Goal: Task Accomplishment & Management: Complete application form

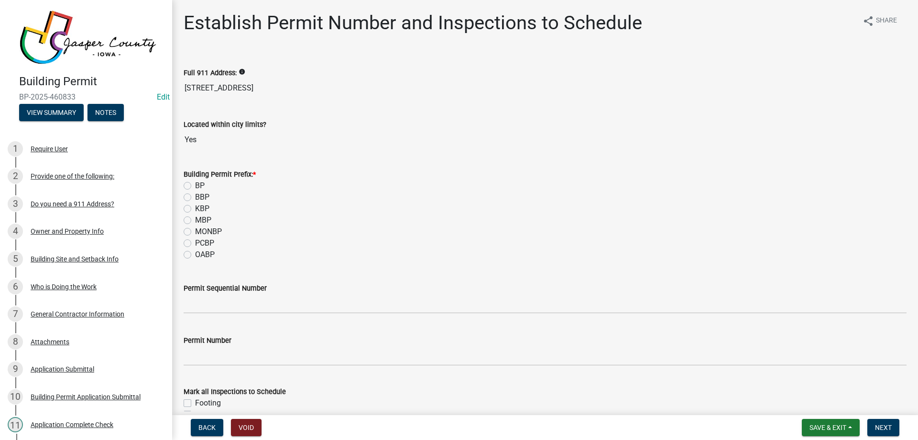
click at [195, 184] on label "BP" at bounding box center [200, 185] width 10 height 11
click at [195, 184] on input "BP" at bounding box center [198, 183] width 6 height 6
radio input "true"
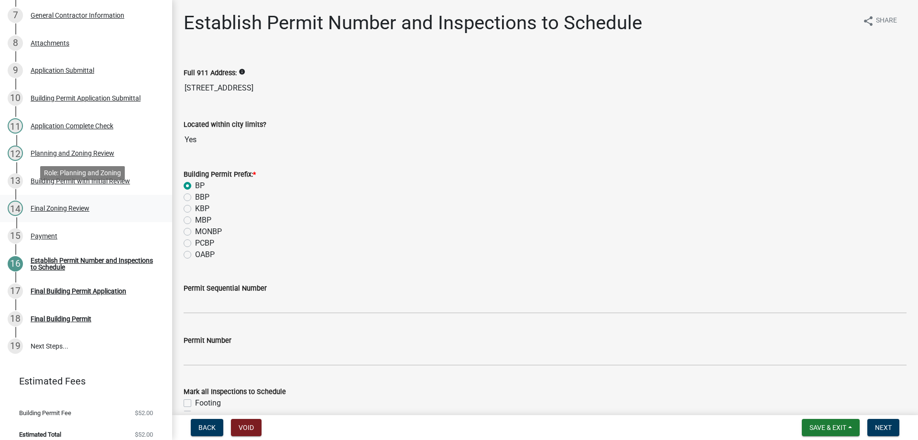
scroll to position [305, 0]
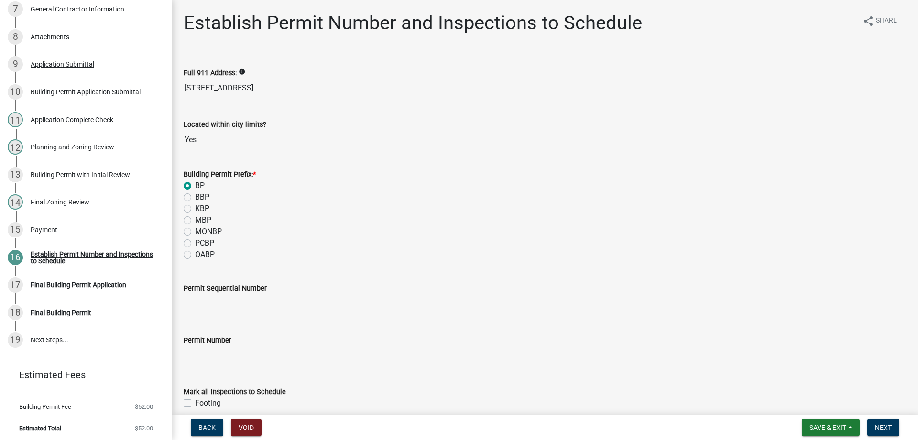
click at [195, 207] on label "KBP" at bounding box center [202, 208] width 14 height 11
click at [195, 207] on input "KBP" at bounding box center [198, 206] width 6 height 6
radio input "true"
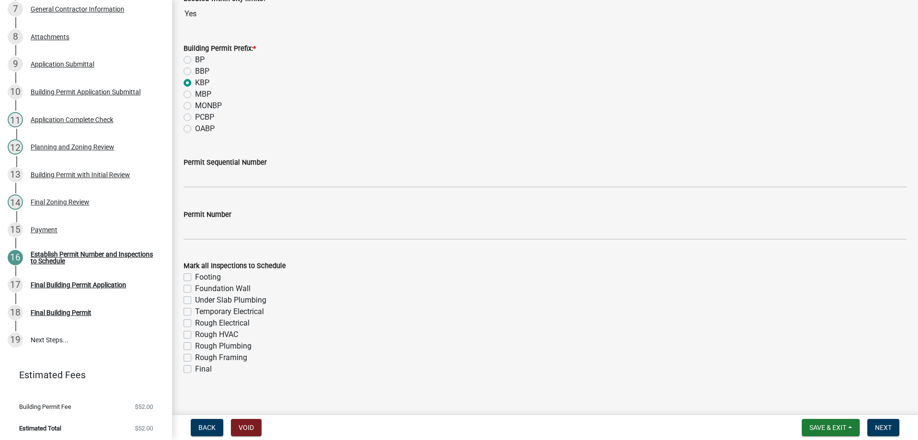
scroll to position [135, 0]
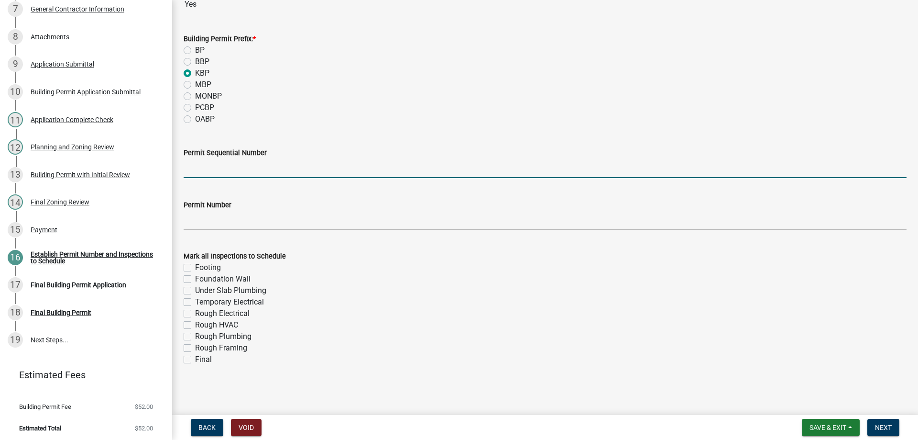
click at [262, 163] on input "Permit Sequential Number" at bounding box center [545, 168] width 723 height 20
type input "004"
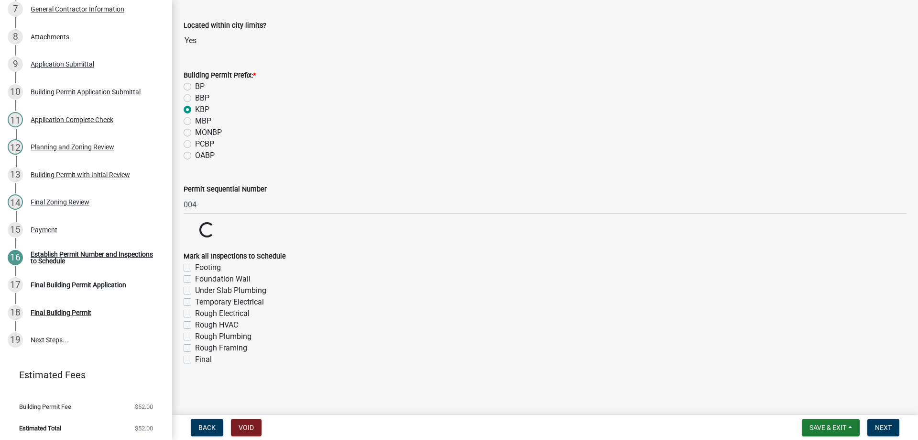
click at [386, 289] on div "Under Slab Plumbing" at bounding box center [545, 290] width 723 height 11
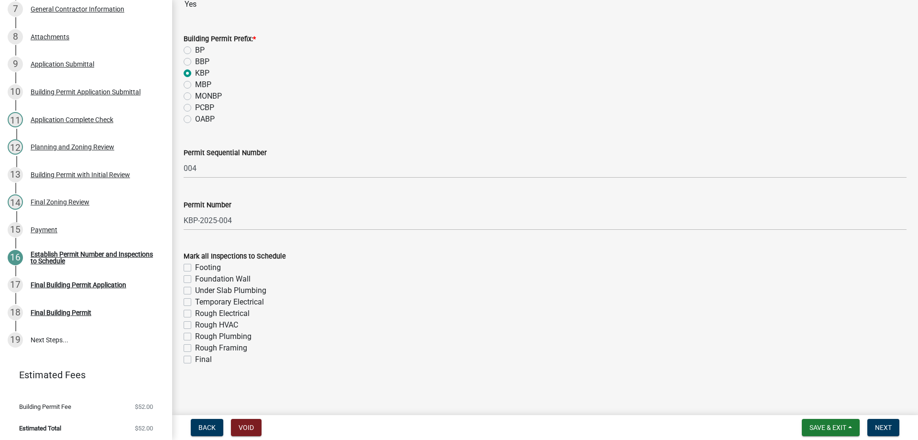
drag, startPoint x: 185, startPoint y: 346, endPoint x: 187, endPoint y: 354, distance: 8.3
click at [195, 346] on label "Rough Framing" at bounding box center [221, 347] width 52 height 11
click at [195, 346] on input "Rough Framing" at bounding box center [198, 345] width 6 height 6
checkbox input "true"
checkbox input "false"
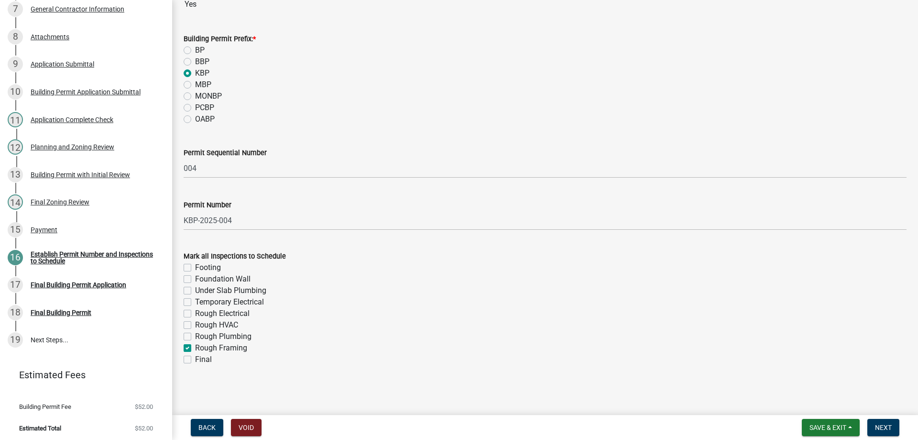
checkbox input "false"
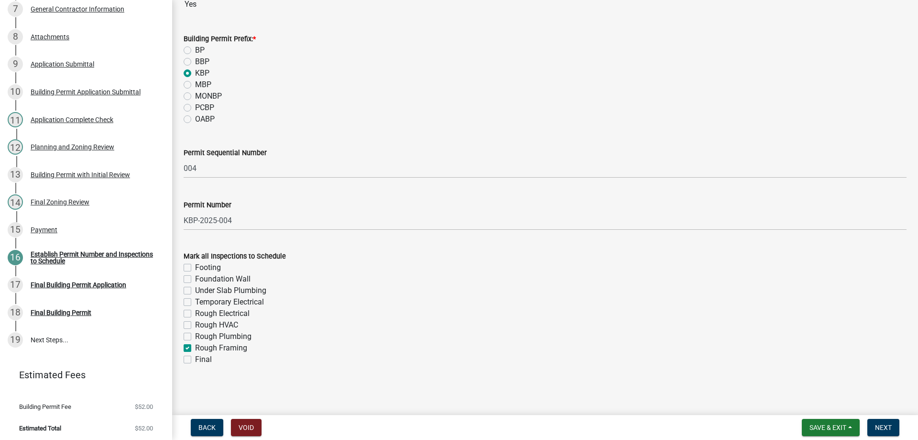
checkbox input "false"
checkbox input "true"
click at [187, 356] on div "Final" at bounding box center [545, 358] width 723 height 11
click at [195, 359] on label "Final" at bounding box center [203, 358] width 17 height 11
click at [195, 359] on input "Final" at bounding box center [198, 356] width 6 height 6
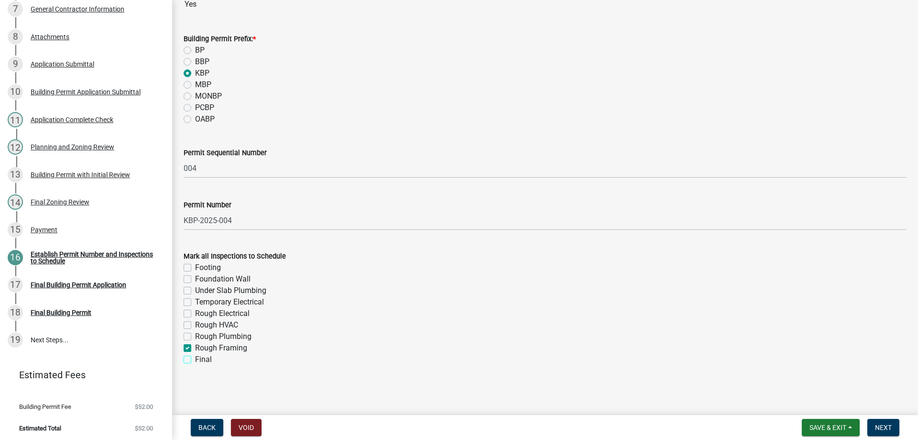
checkbox input "true"
checkbox input "false"
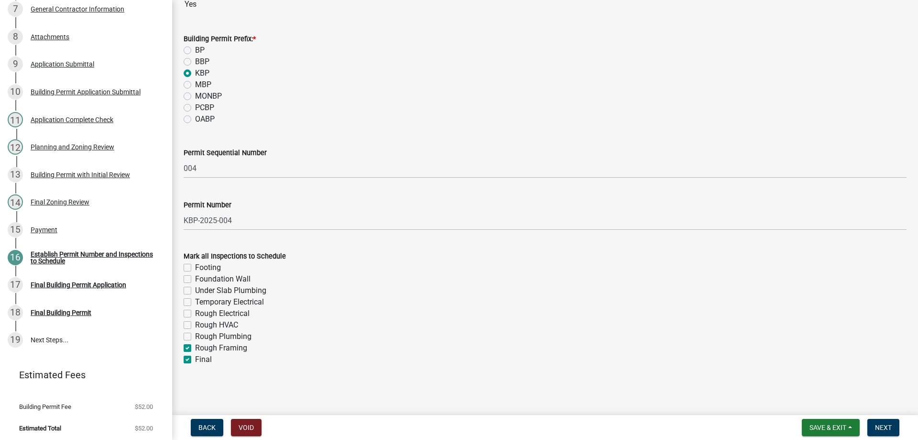
checkbox input "false"
checkbox input "true"
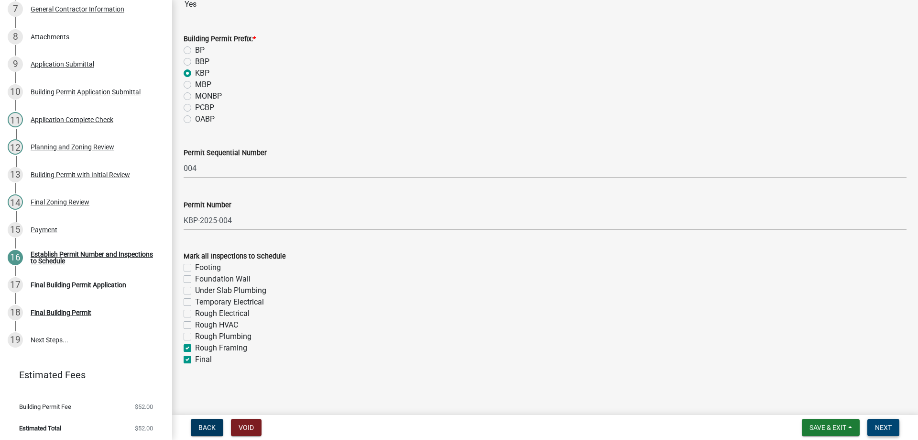
click at [882, 427] on span "Next" at bounding box center [883, 427] width 17 height 8
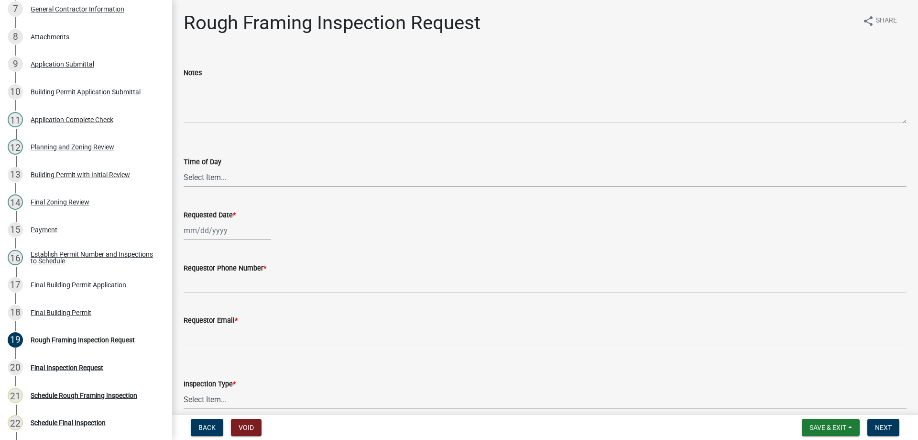
scroll to position [470, 0]
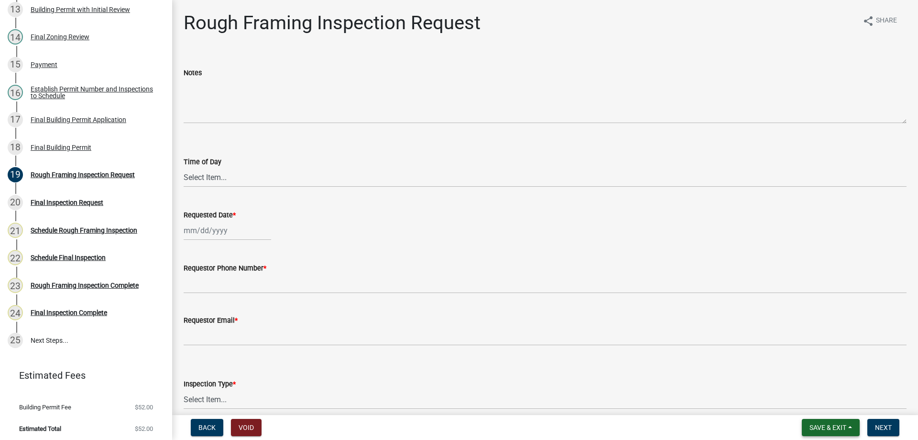
click at [831, 421] on button "Save & Exit" at bounding box center [831, 426] width 58 height 17
click at [824, 400] on button "Save & Exit" at bounding box center [821, 402] width 77 height 23
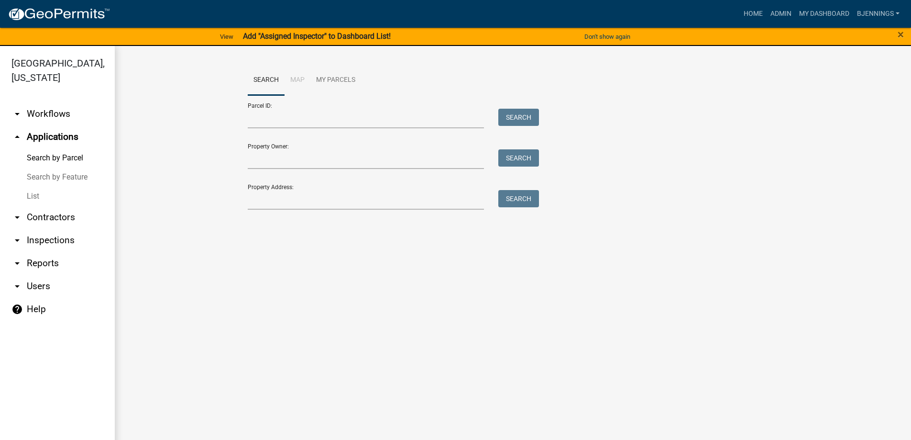
click at [275, 37] on strong "Add "Assigned Inspector" to Dashboard List!" at bounding box center [317, 36] width 148 height 9
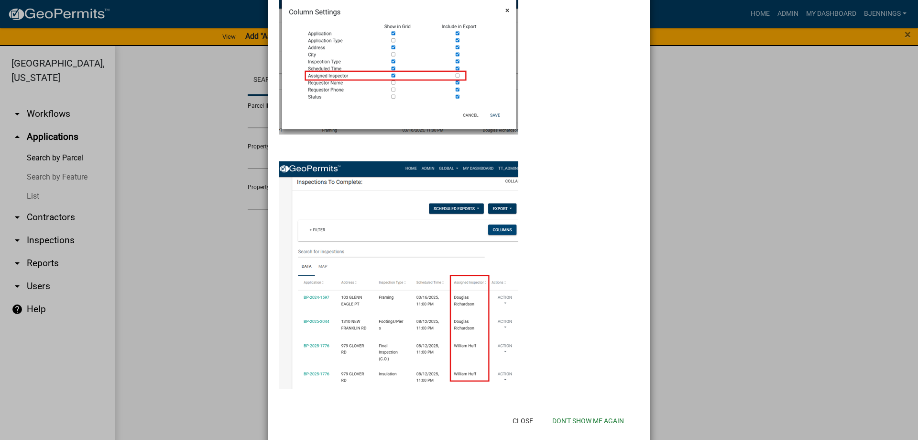
scroll to position [133, 0]
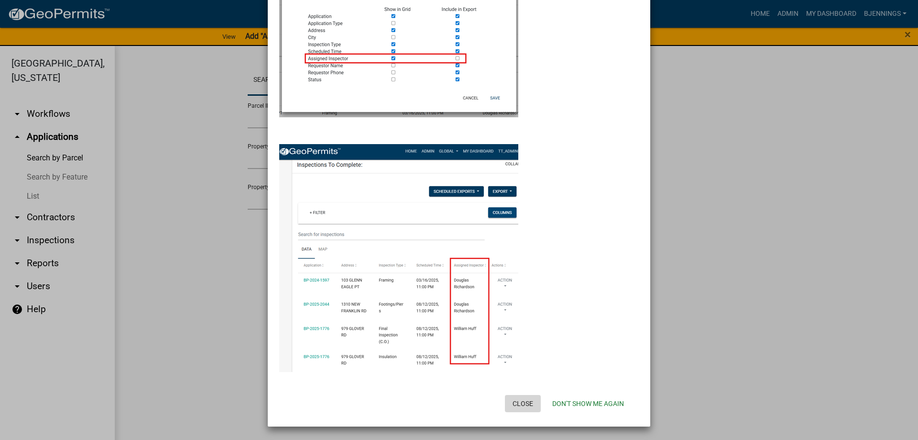
click at [521, 401] on button "Close" at bounding box center [523, 403] width 36 height 17
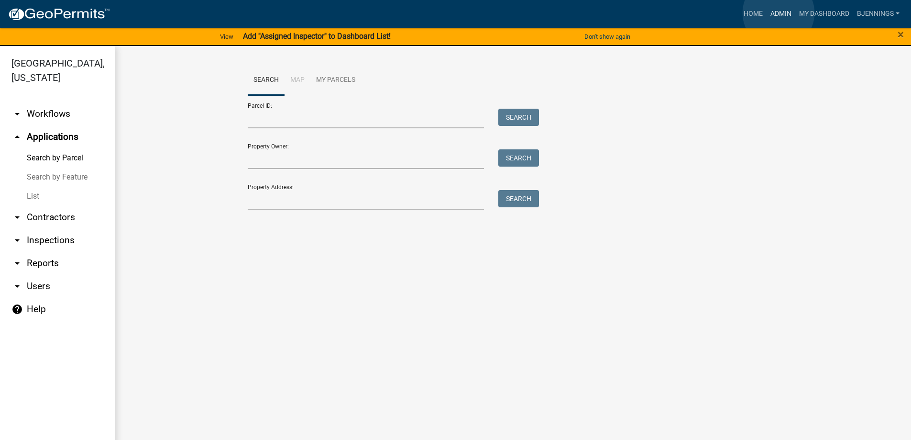
click at [779, 13] on link "Admin" at bounding box center [781, 14] width 29 height 18
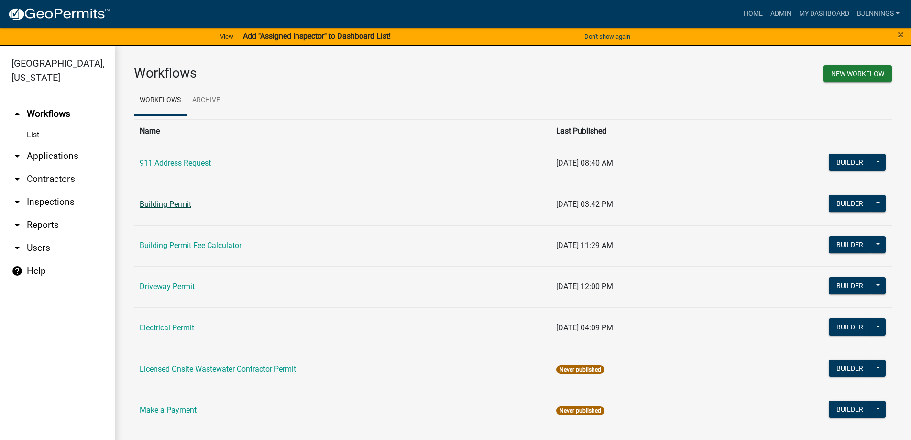
click at [173, 205] on link "Building Permit" at bounding box center [166, 203] width 52 height 9
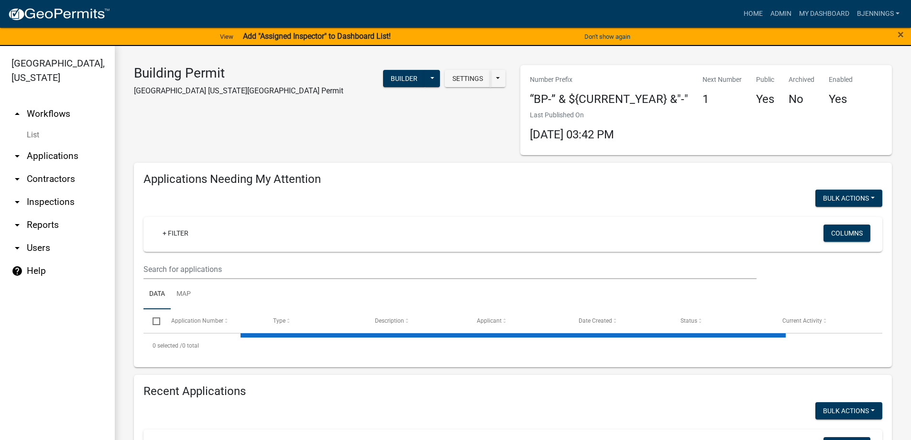
select select "3: 100"
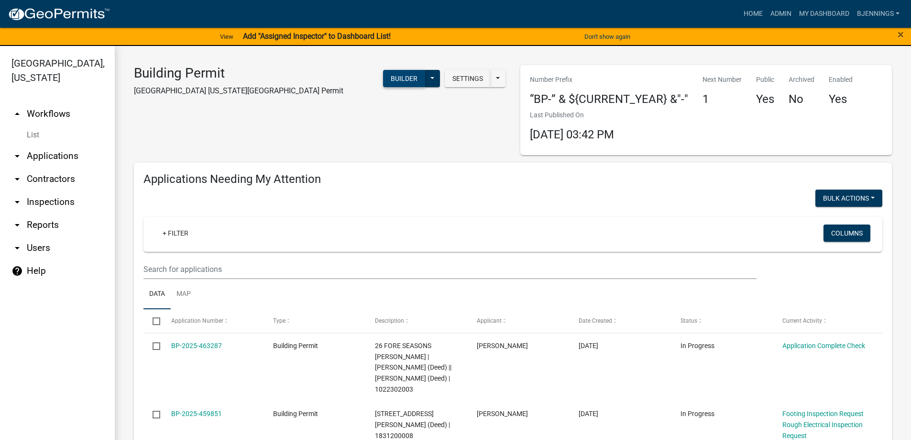
click at [402, 77] on button "Builder" at bounding box center [404, 78] width 42 height 17
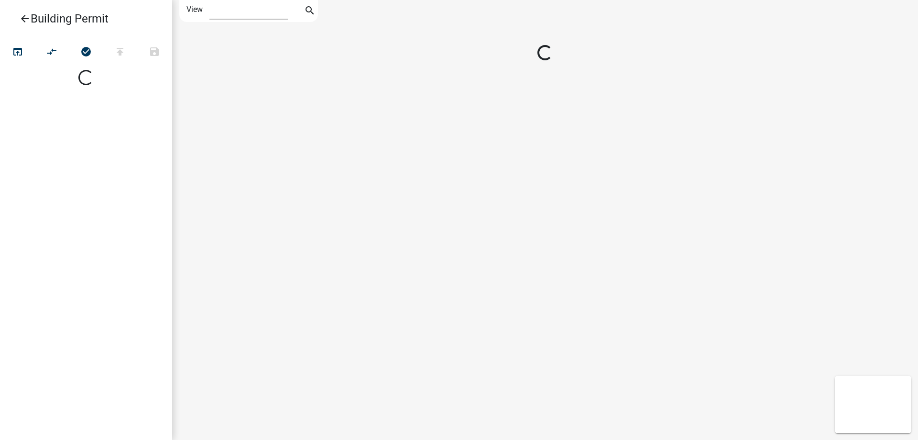
select select "1"
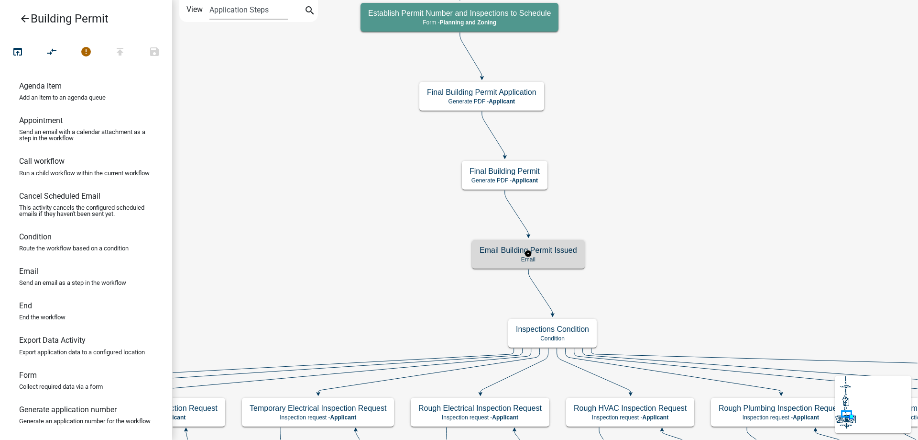
click at [561, 256] on p "Email" at bounding box center [529, 259] width 98 height 7
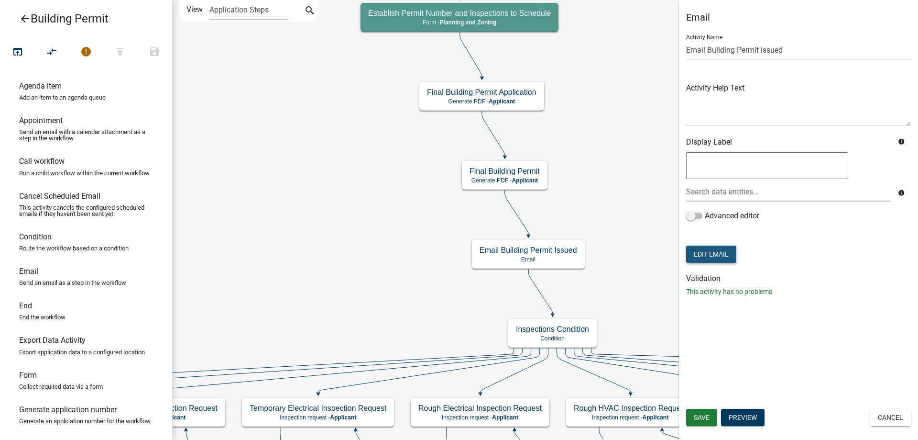
click at [702, 254] on button "Edit Email" at bounding box center [711, 253] width 50 height 17
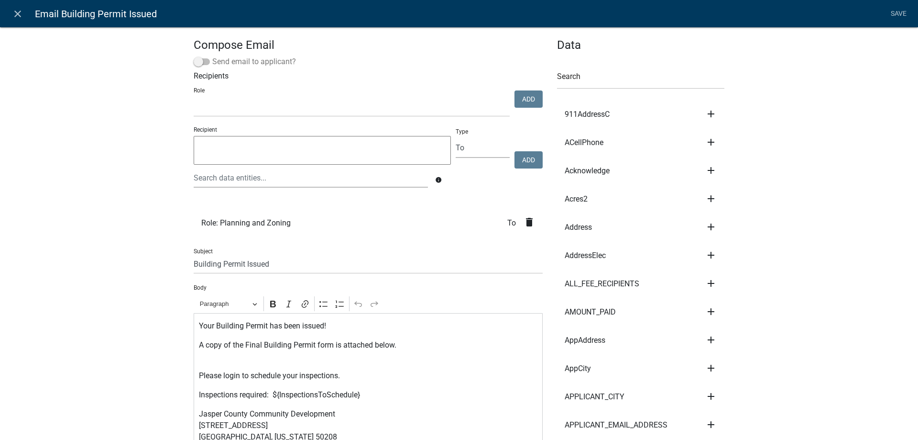
click at [198, 64] on span at bounding box center [202, 61] width 16 height 7
click at [212, 56] on input "Send email to applicant?" at bounding box center [212, 56] width 0 height 0
click at [896, 11] on link "Save" at bounding box center [899, 14] width 24 height 18
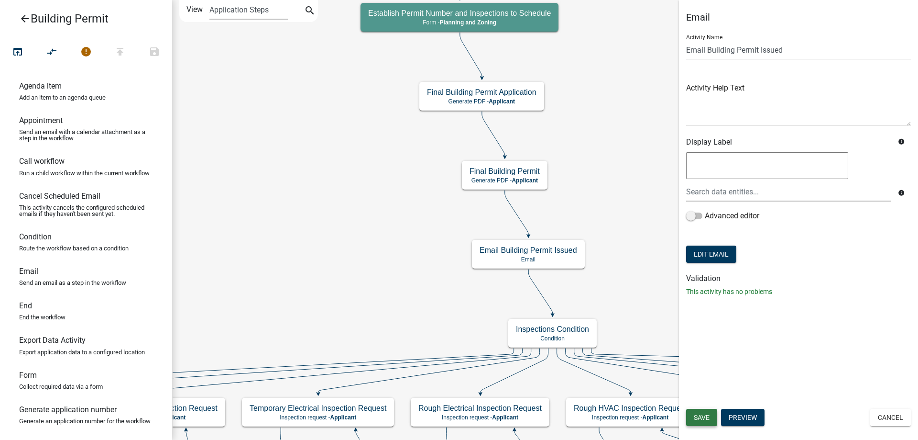
click at [699, 417] on span "Save" at bounding box center [702, 417] width 16 height 8
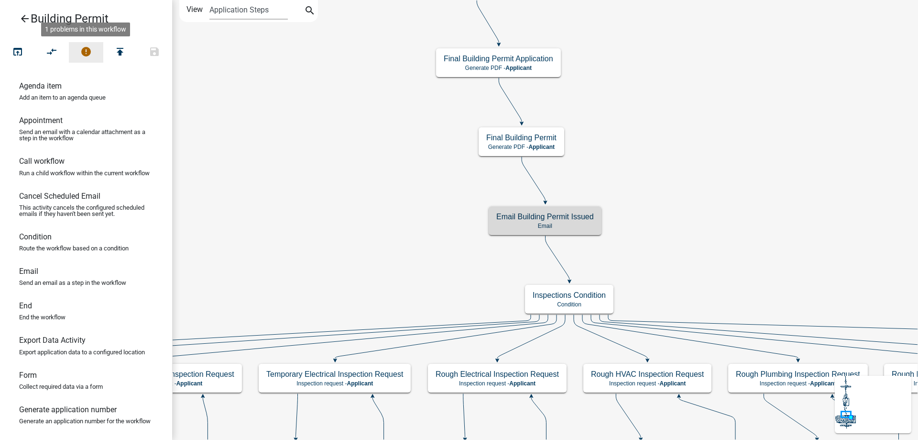
click at [88, 54] on icon "error" at bounding box center [85, 52] width 11 height 13
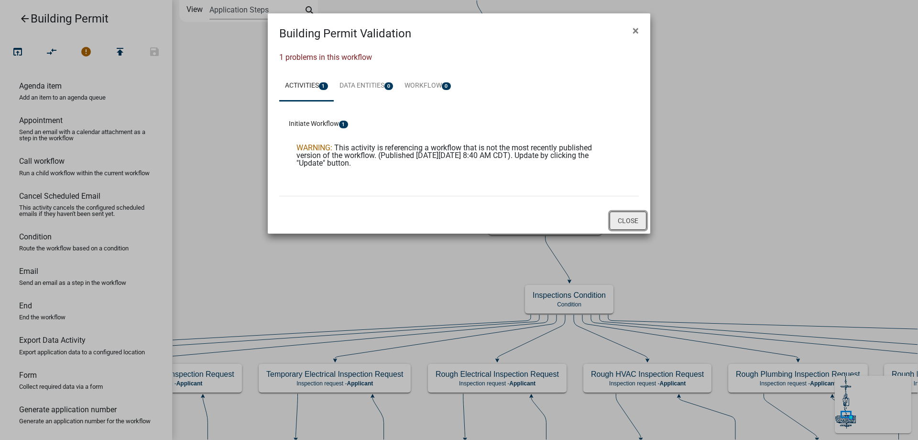
click at [626, 220] on button "Close" at bounding box center [628, 220] width 37 height 18
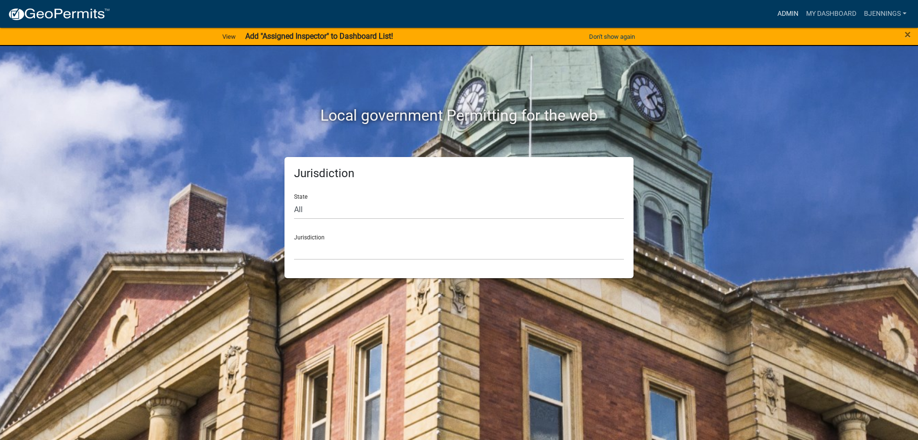
click at [796, 15] on link "Admin" at bounding box center [788, 14] width 29 height 18
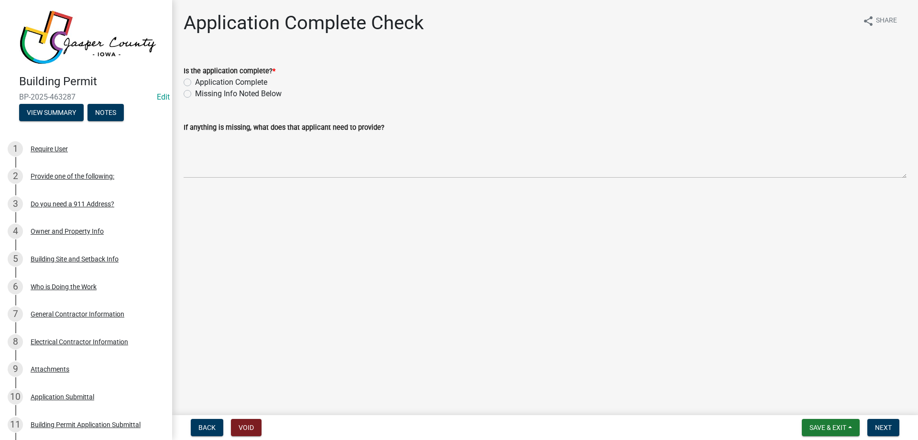
click at [195, 79] on label "Application Complete" at bounding box center [231, 82] width 72 height 11
click at [195, 79] on input "Application Complete" at bounding box center [198, 80] width 6 height 6
radio input "true"
click at [889, 425] on span "Next" at bounding box center [883, 427] width 17 height 8
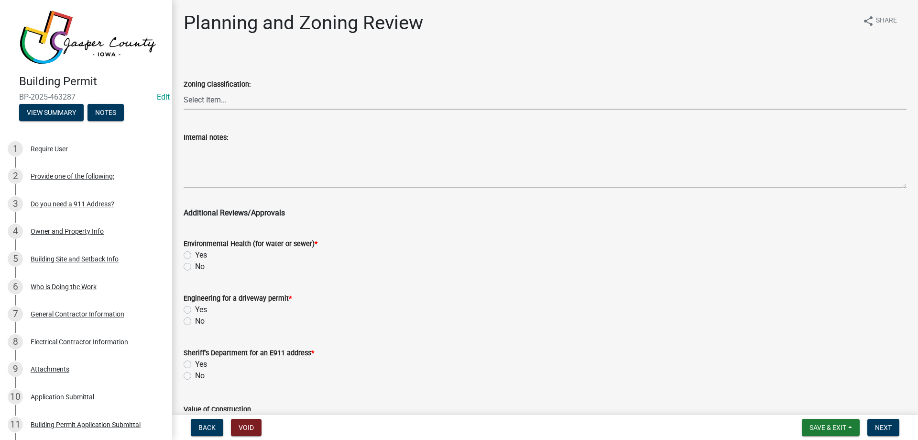
click at [199, 99] on select "Select Item... A RR-5 RR-1 R-1 POS UC/MHP C I FO WHPO AO PUD Incorporated City" at bounding box center [545, 100] width 723 height 20
click at [184, 90] on select "Select Item... A RR-5 RR-1 R-1 POS UC/MHP C I FO WHPO AO PUD Incorporated City" at bounding box center [545, 100] width 723 height 20
select select "64604f4f-9240-453b-8307-dc288b004575"
click at [195, 264] on label "No" at bounding box center [200, 266] width 10 height 11
click at [195, 264] on input "No" at bounding box center [198, 264] width 6 height 6
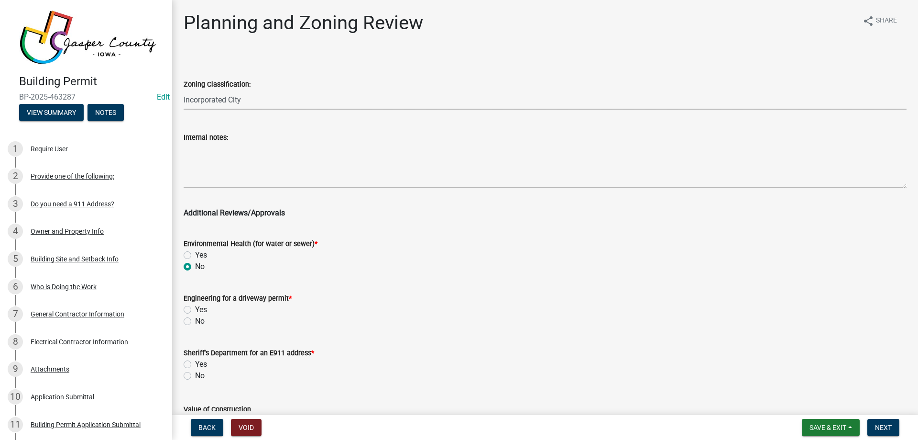
radio input "true"
click at [195, 319] on label "No" at bounding box center [200, 320] width 10 height 11
click at [195, 319] on input "No" at bounding box center [198, 318] width 6 height 6
radio input "true"
click at [195, 374] on label "No" at bounding box center [200, 375] width 10 height 11
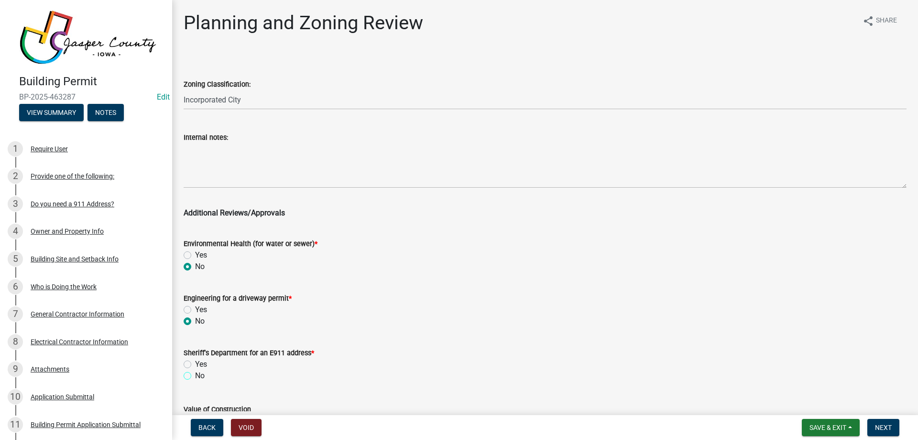
click at [195, 374] on input "No" at bounding box center [198, 373] width 6 height 6
radio input "true"
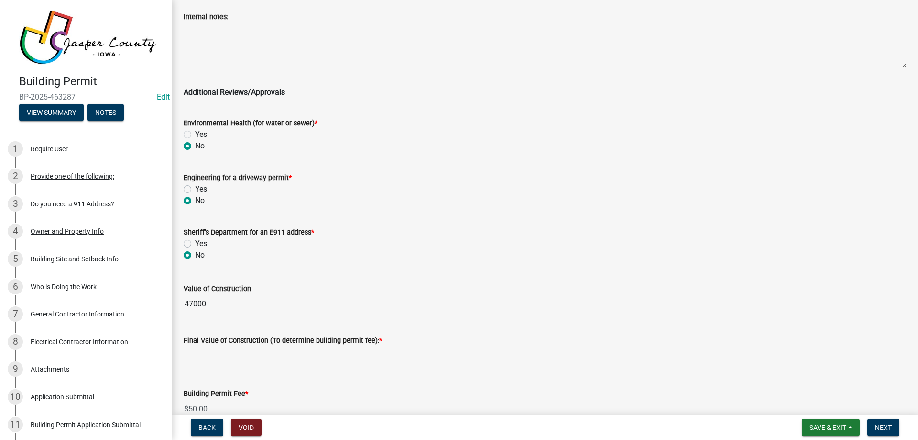
scroll to position [143, 0]
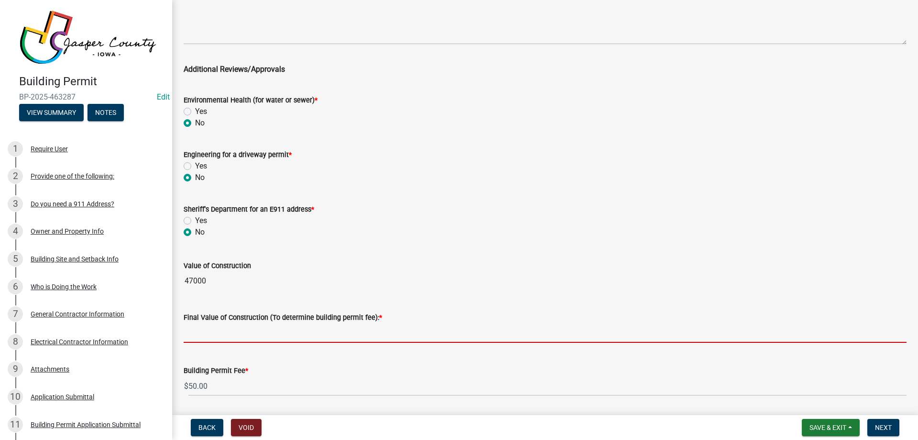
click at [206, 331] on input "text" at bounding box center [545, 333] width 723 height 20
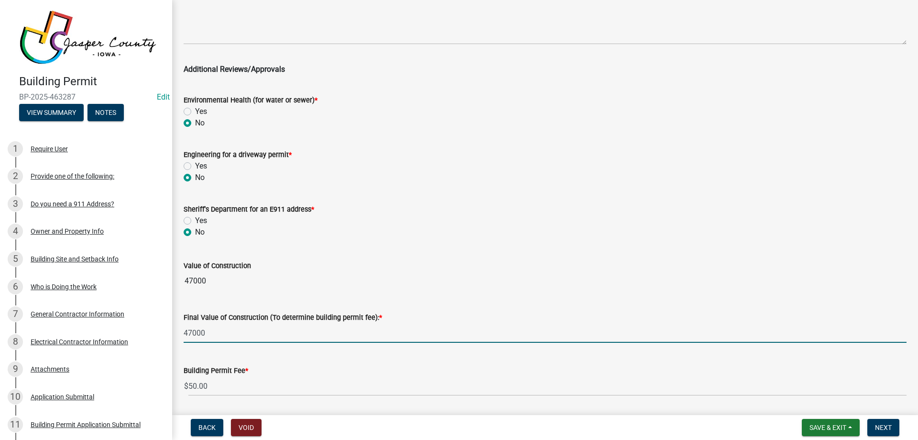
type input "47000"
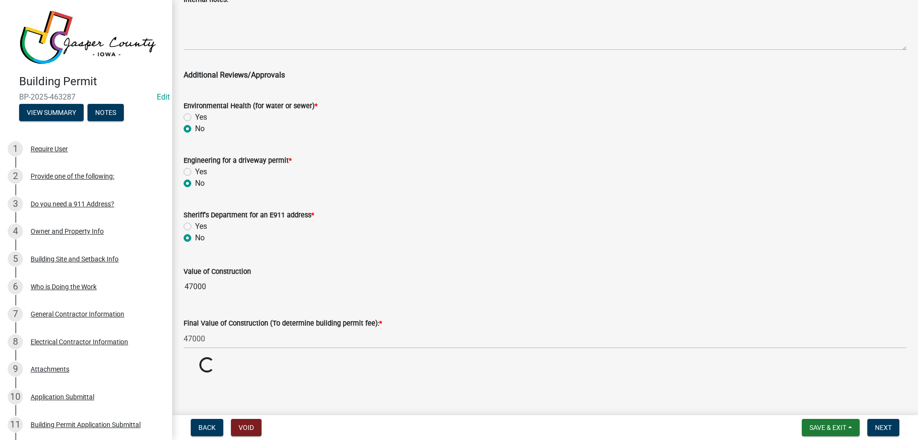
click at [559, 221] on div "Yes" at bounding box center [545, 225] width 723 height 11
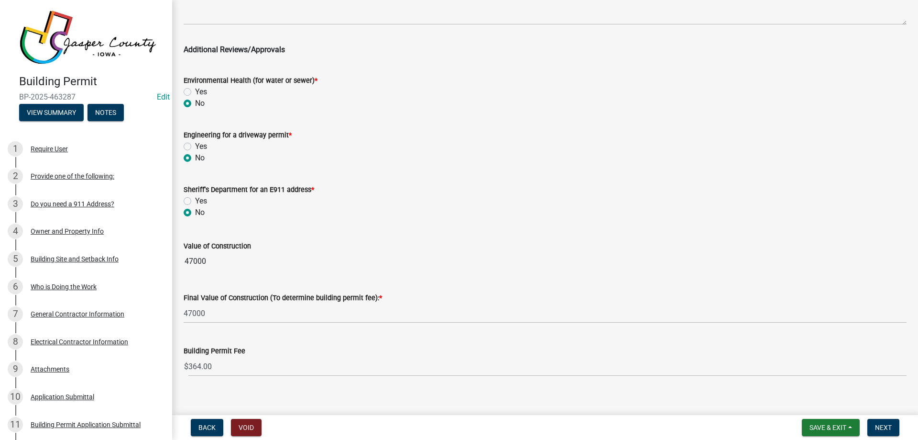
scroll to position [174, 0]
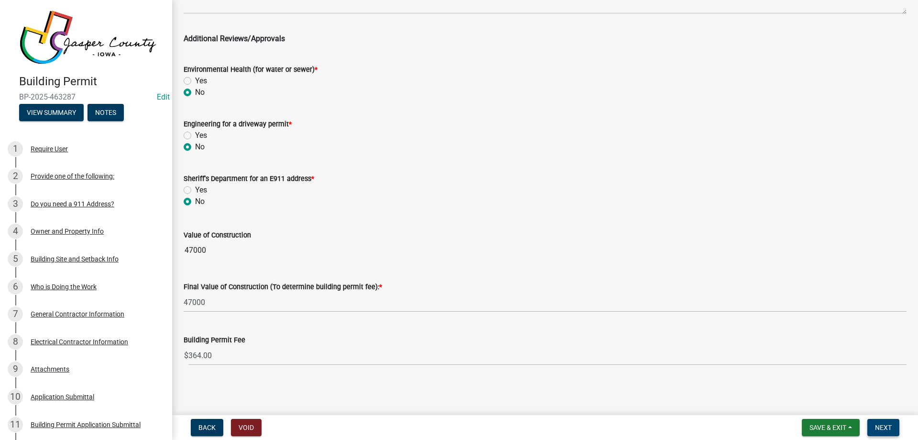
click at [892, 427] on span "Next" at bounding box center [883, 427] width 17 height 8
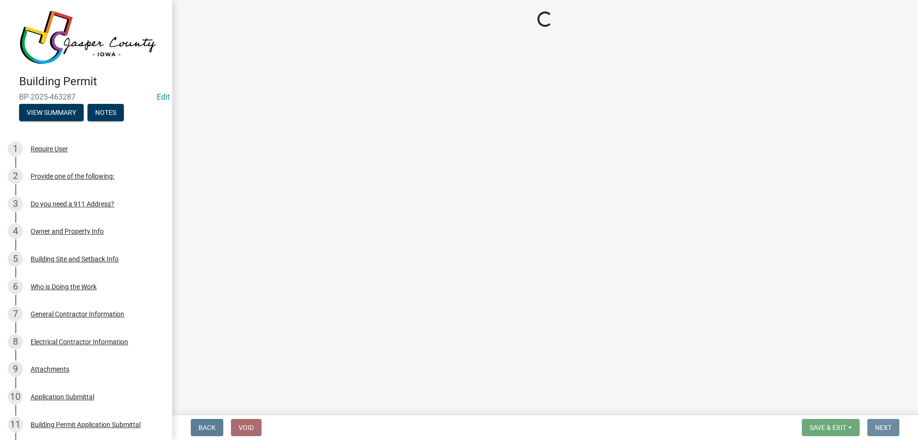
scroll to position [0, 0]
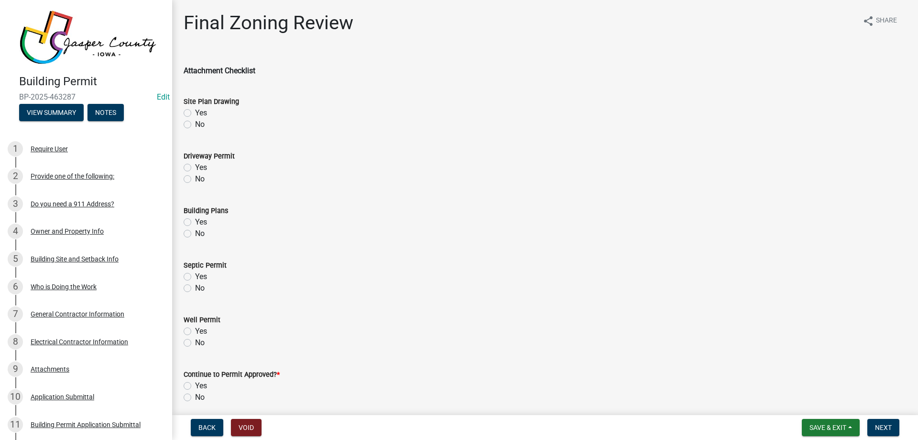
click at [195, 111] on label "Yes" at bounding box center [201, 112] width 12 height 11
click at [195, 111] on input "Yes" at bounding box center [198, 110] width 6 height 6
radio input "true"
click at [195, 179] on label "No" at bounding box center [200, 178] width 10 height 11
click at [195, 179] on input "No" at bounding box center [198, 176] width 6 height 6
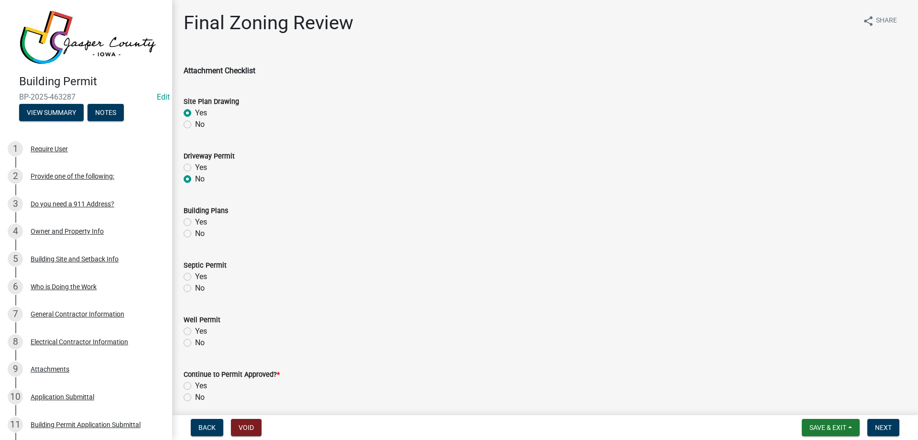
radio input "true"
click at [195, 219] on label "Yes" at bounding box center [201, 221] width 12 height 11
click at [195, 219] on input "Yes" at bounding box center [198, 219] width 6 height 6
radio input "true"
click at [195, 288] on label "No" at bounding box center [200, 287] width 10 height 11
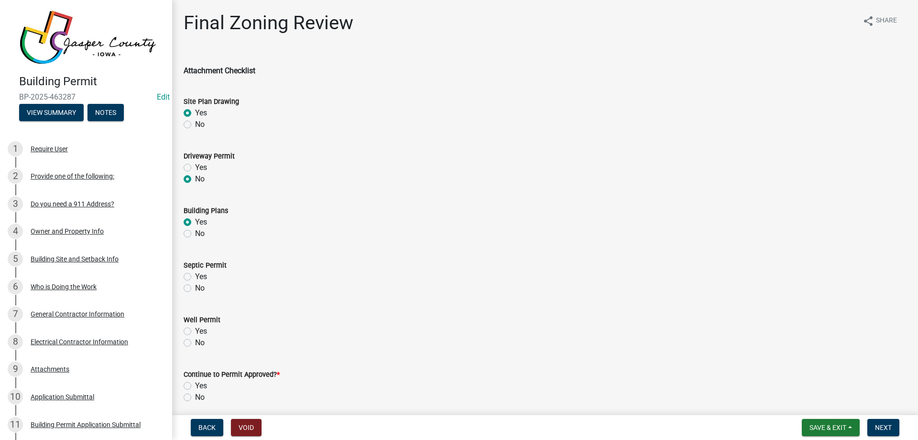
click at [195, 288] on input "No" at bounding box center [198, 285] width 6 height 6
radio input "true"
click at [195, 344] on label "No" at bounding box center [200, 342] width 10 height 11
click at [195, 343] on input "No" at bounding box center [198, 340] width 6 height 6
radio input "true"
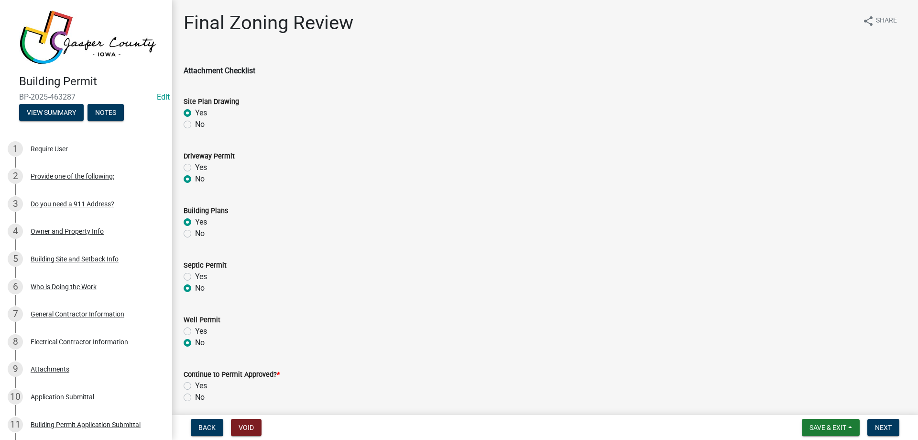
click at [195, 385] on label "Yes" at bounding box center [201, 385] width 12 height 11
click at [195, 385] on input "Yes" at bounding box center [198, 383] width 6 height 6
radio input "true"
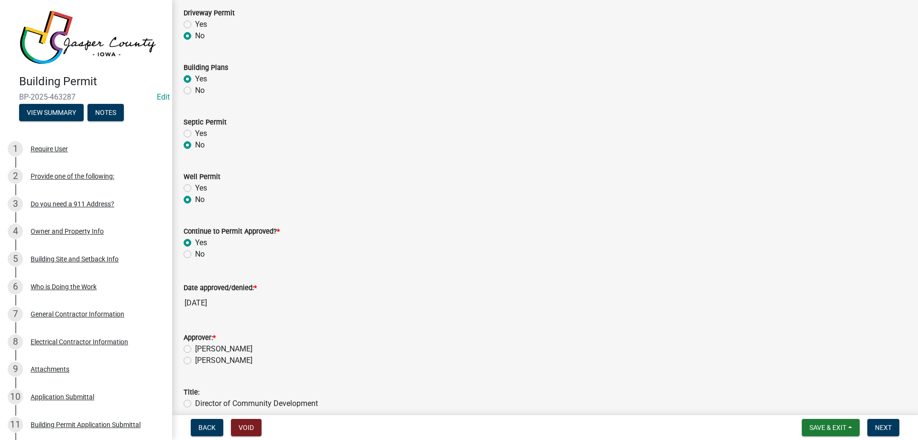
scroll to position [143, 0]
click at [195, 348] on label "[PERSON_NAME]" at bounding box center [223, 347] width 57 height 11
click at [195, 348] on input "[PERSON_NAME]" at bounding box center [198, 345] width 6 height 6
radio input "true"
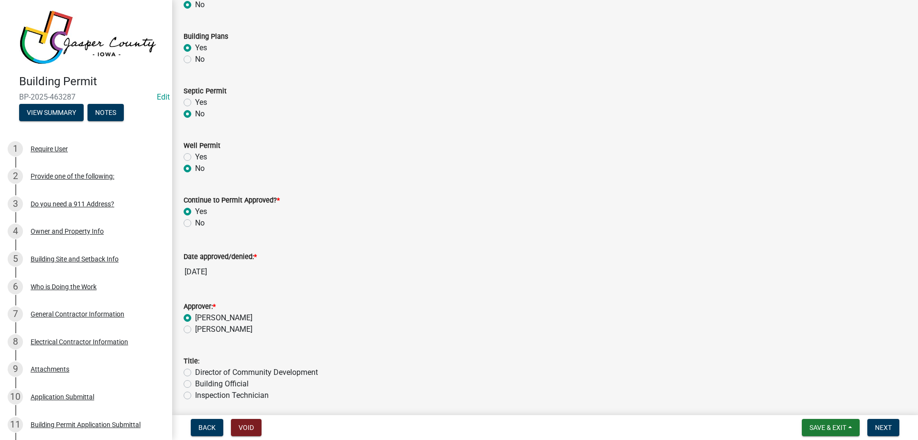
scroll to position [210, 0]
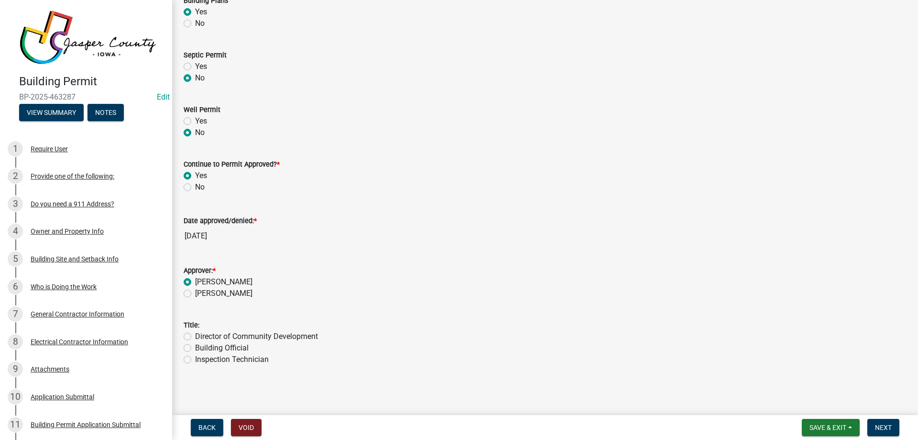
click at [195, 348] on label "Building Official" at bounding box center [222, 347] width 54 height 11
click at [195, 348] on input "Building Official" at bounding box center [198, 345] width 6 height 6
radio input "true"
click at [873, 424] on button "Next" at bounding box center [884, 426] width 32 height 17
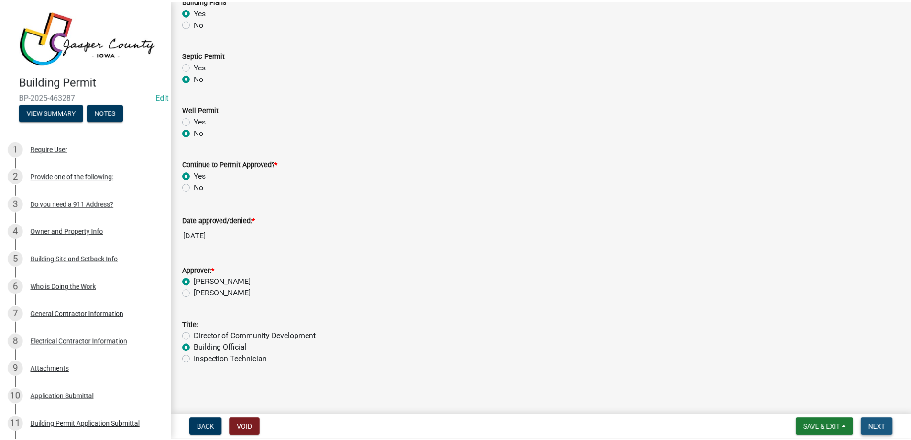
scroll to position [0, 0]
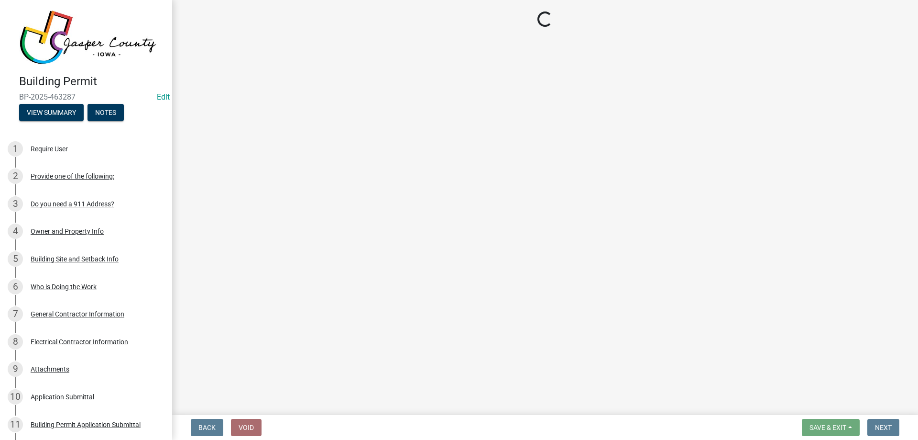
select select "3: 3"
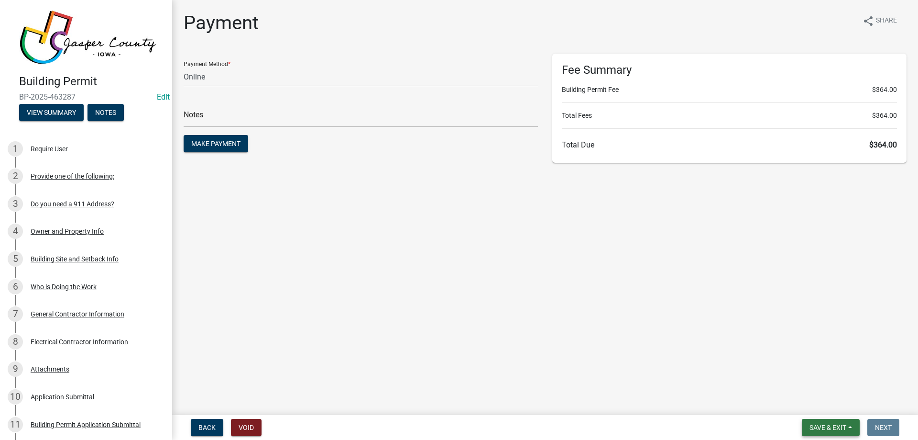
click at [836, 427] on span "Save & Exit" at bounding box center [828, 427] width 37 height 8
click at [829, 405] on button "Save & Exit" at bounding box center [821, 402] width 77 height 23
